Goal: Use online tool/utility

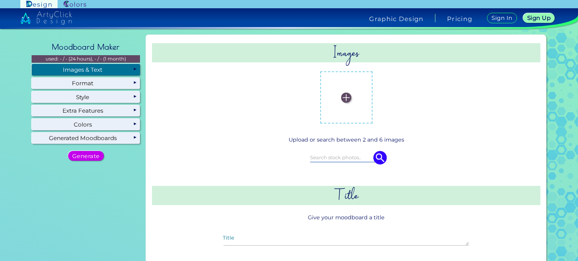
click at [120, 68] on div "Images & Text" at bounding box center [86, 69] width 108 height 11
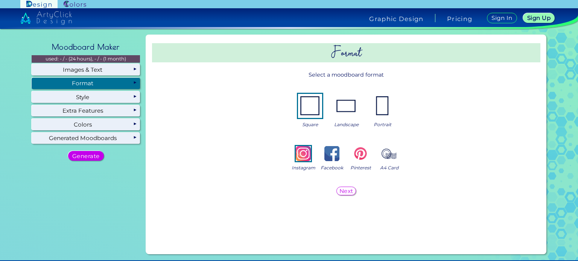
click at [337, 104] on img at bounding box center [346, 106] width 24 height 24
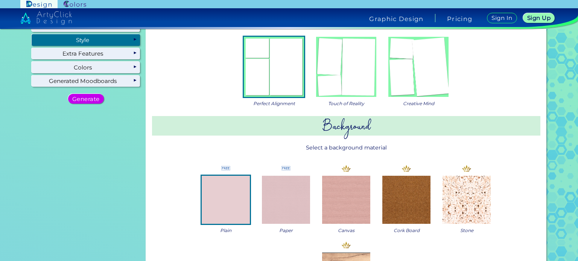
scroll to position [38, 0]
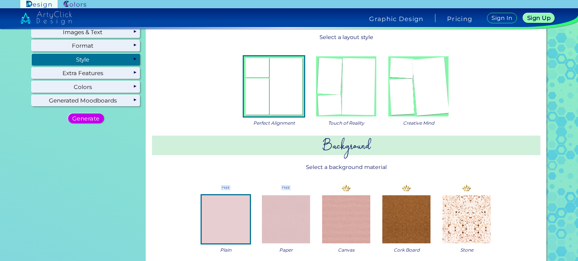
click at [254, 99] on img at bounding box center [274, 86] width 60 height 60
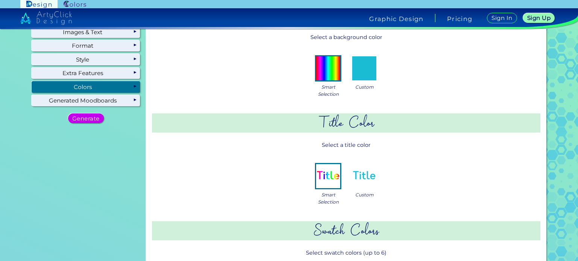
click at [352, 81] on div "Custom" at bounding box center [364, 71] width 30 height 37
click at [359, 79] on img at bounding box center [364, 68] width 24 height 24
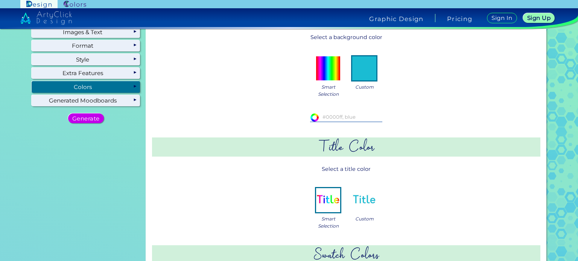
click at [327, 117] on input at bounding box center [346, 117] width 72 height 8
click at [318, 119] on input at bounding box center [346, 117] width 72 height 8
click at [314, 113] on input "#ffffff" at bounding box center [314, 117] width 8 height 8
type input "#815151"
click at [433, 131] on div "Background Color Select a background color Smart Selection Custom #815151 #8151…" at bounding box center [346, 186] width 394 height 372
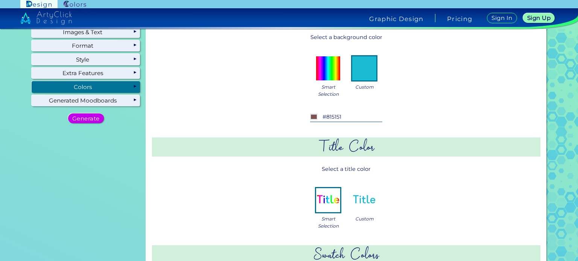
click at [344, 117] on input "#815151" at bounding box center [346, 117] width 72 height 8
click at [322, 117] on input "#815151" at bounding box center [346, 117] width 72 height 8
click at [345, 114] on input "#815151" at bounding box center [346, 117] width 72 height 8
type input "#815151"
type input "#000000"
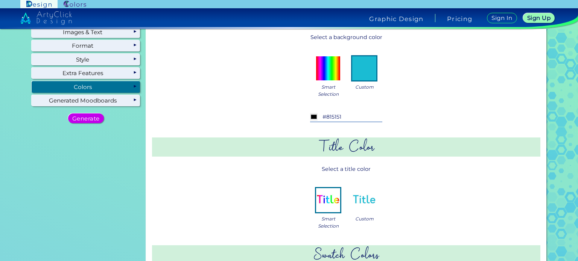
click at [331, 81] on div "Smart Selection" at bounding box center [328, 75] width 30 height 44
click at [328, 68] on img at bounding box center [328, 68] width 24 height 24
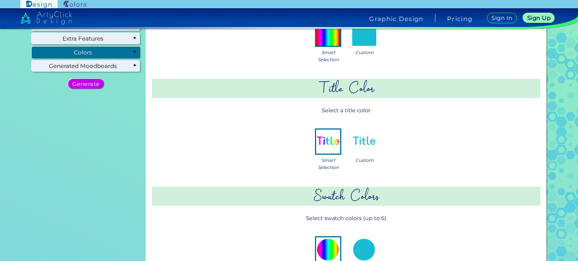
scroll to position [75, 0]
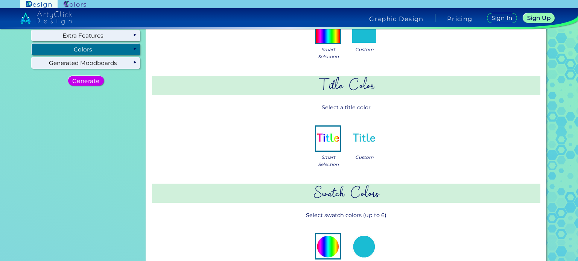
click at [363, 136] on img at bounding box center [364, 139] width 24 height 24
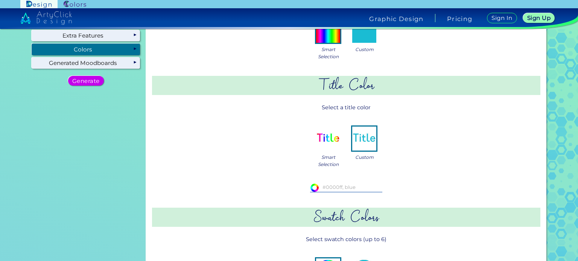
click at [336, 131] on img at bounding box center [328, 139] width 24 height 24
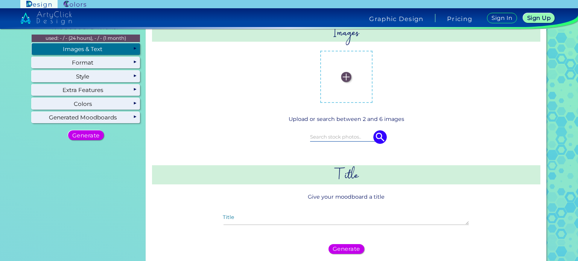
scroll to position [0, 0]
